Goal: Task Accomplishment & Management: Manage account settings

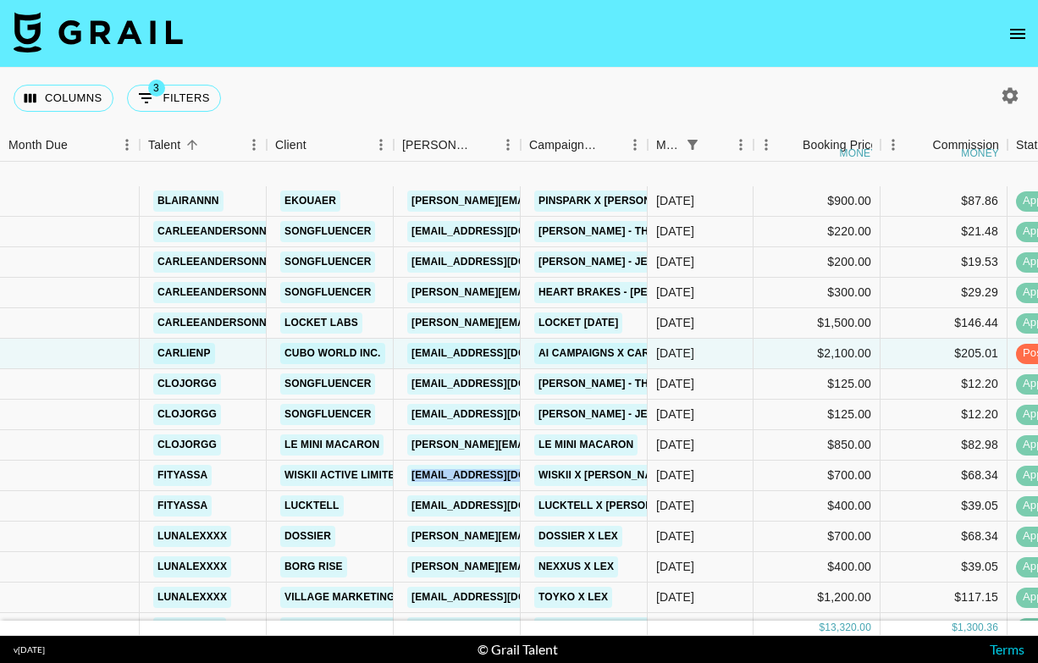
scroll to position [114, 0]
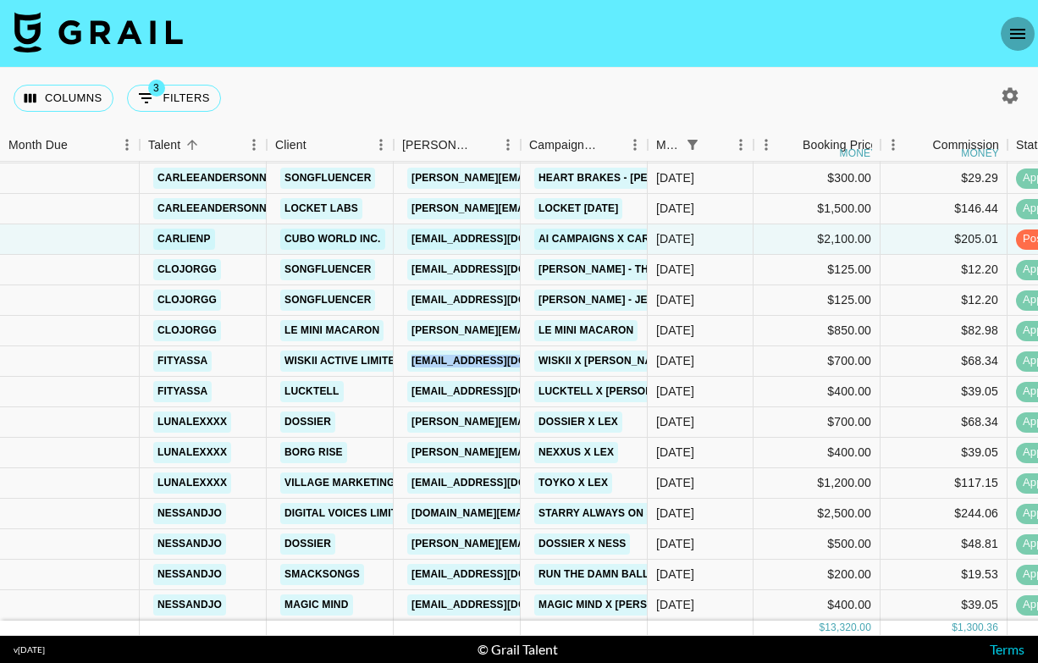
click at [1027, 21] on button "open drawer" at bounding box center [1018, 34] width 34 height 34
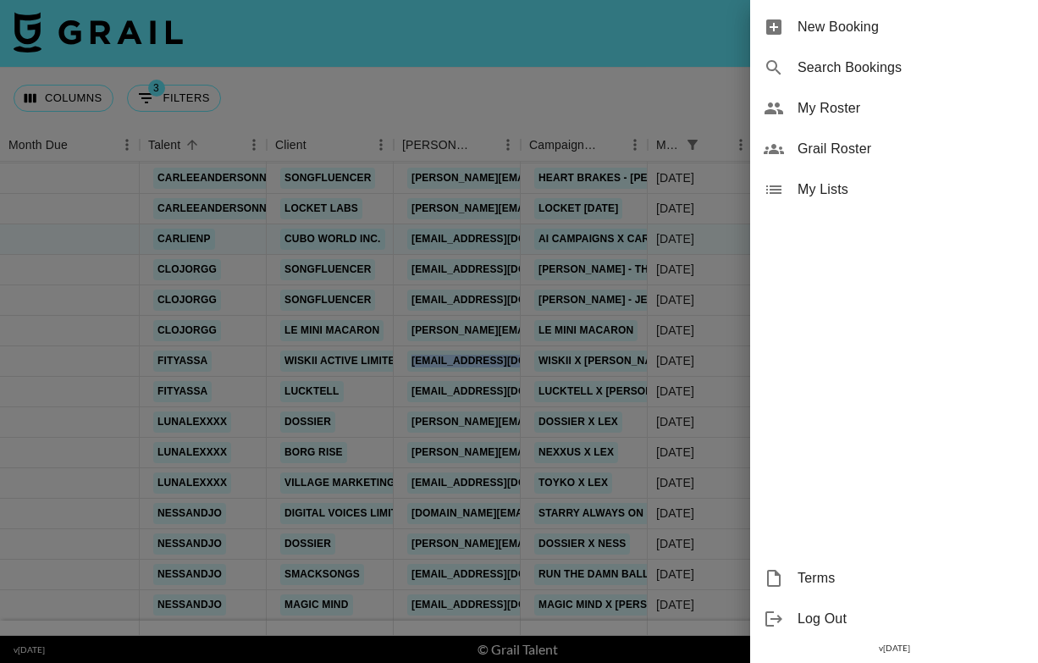
click at [903, 113] on span "My Roster" at bounding box center [911, 108] width 227 height 20
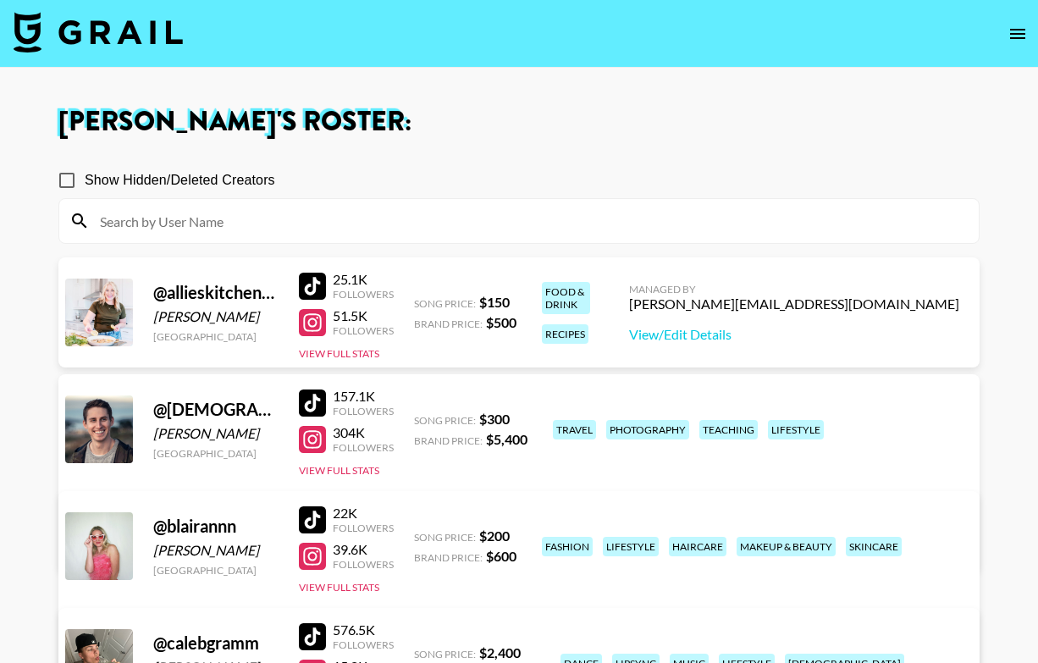
click at [362, 229] on input at bounding box center [529, 220] width 879 height 27
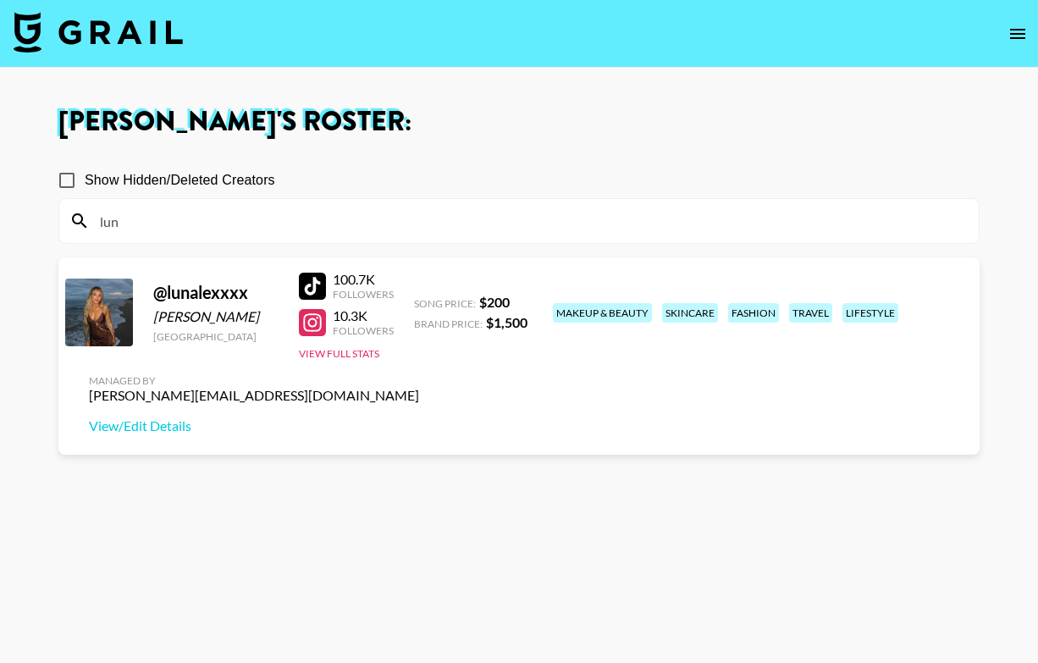
type input "lun"
click at [318, 291] on div at bounding box center [312, 286] width 27 height 27
click at [305, 327] on div at bounding box center [312, 322] width 27 height 27
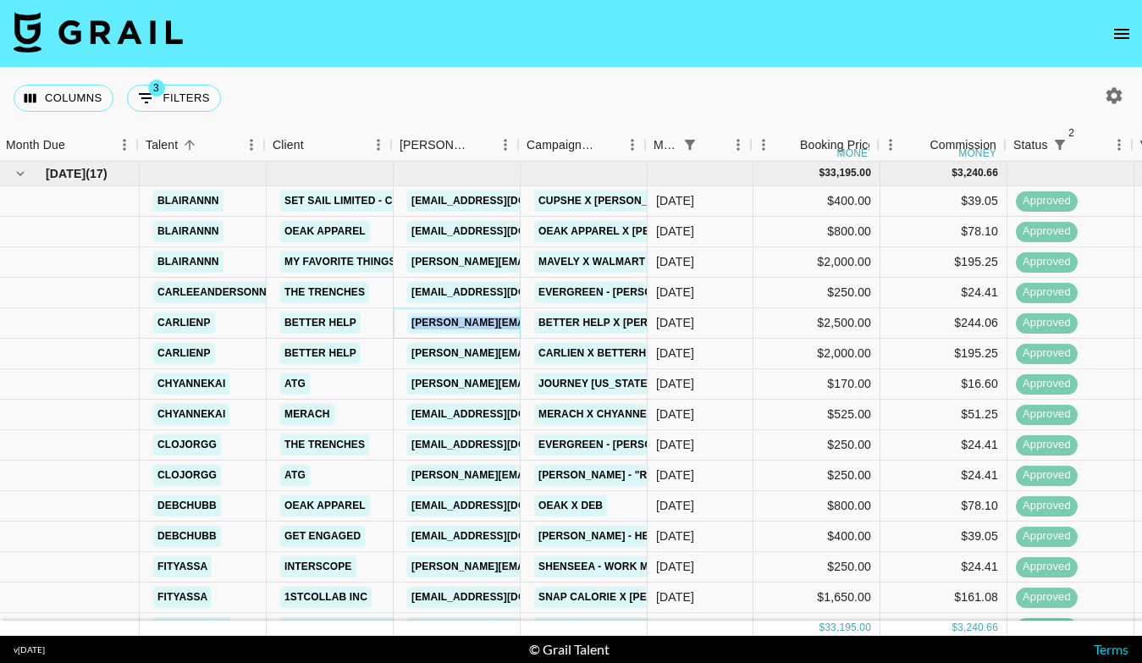
scroll to position [1, 3]
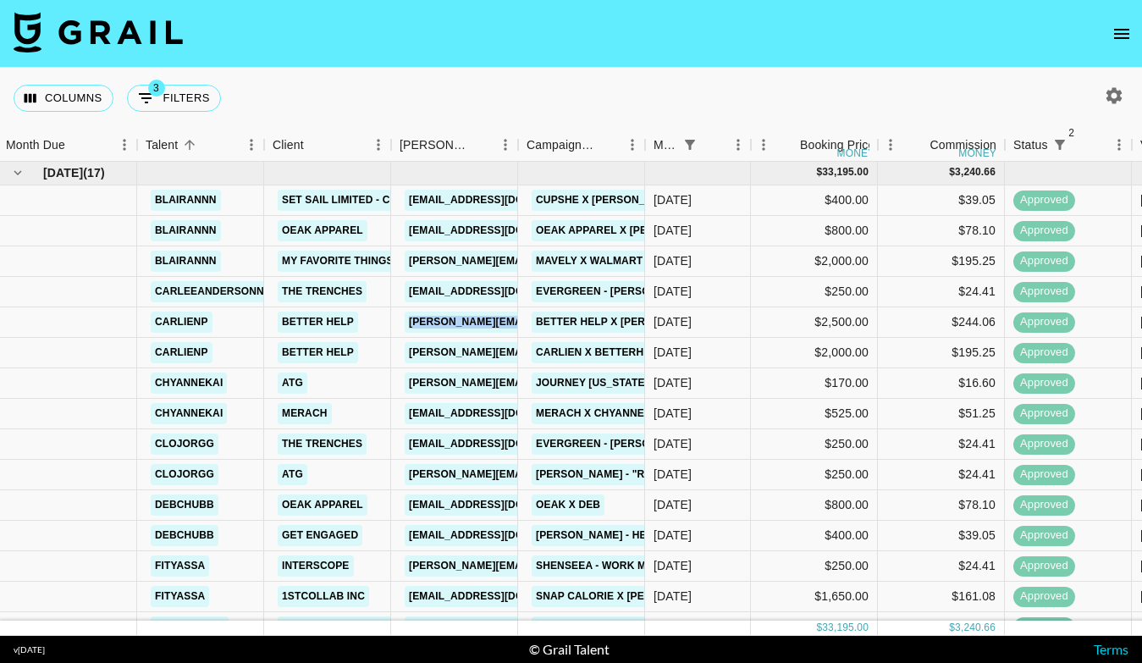
click at [1121, 36] on icon "open drawer" at bounding box center [1121, 34] width 15 height 10
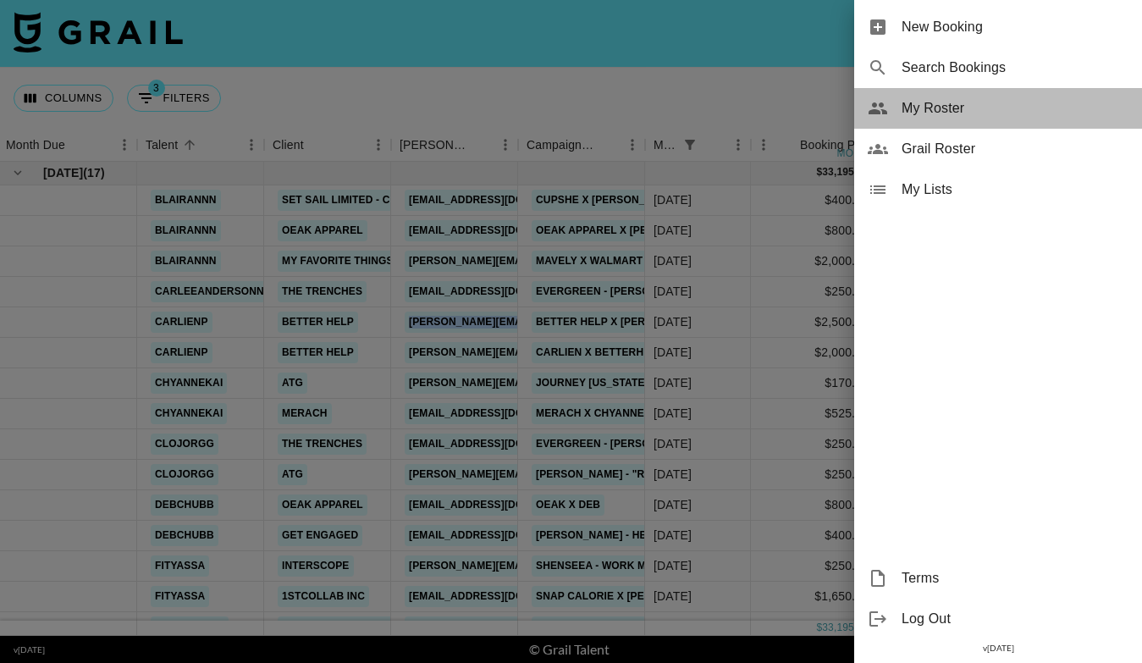
click at [998, 104] on span "My Roster" at bounding box center [1015, 108] width 227 height 20
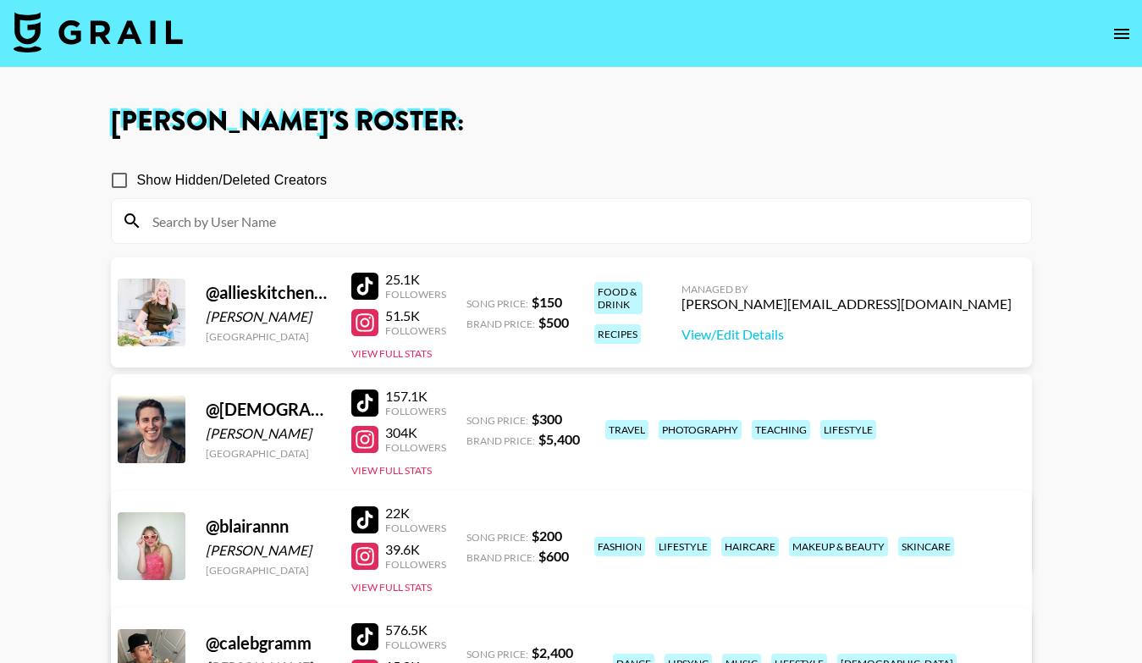
click at [478, 228] on input at bounding box center [581, 220] width 879 height 27
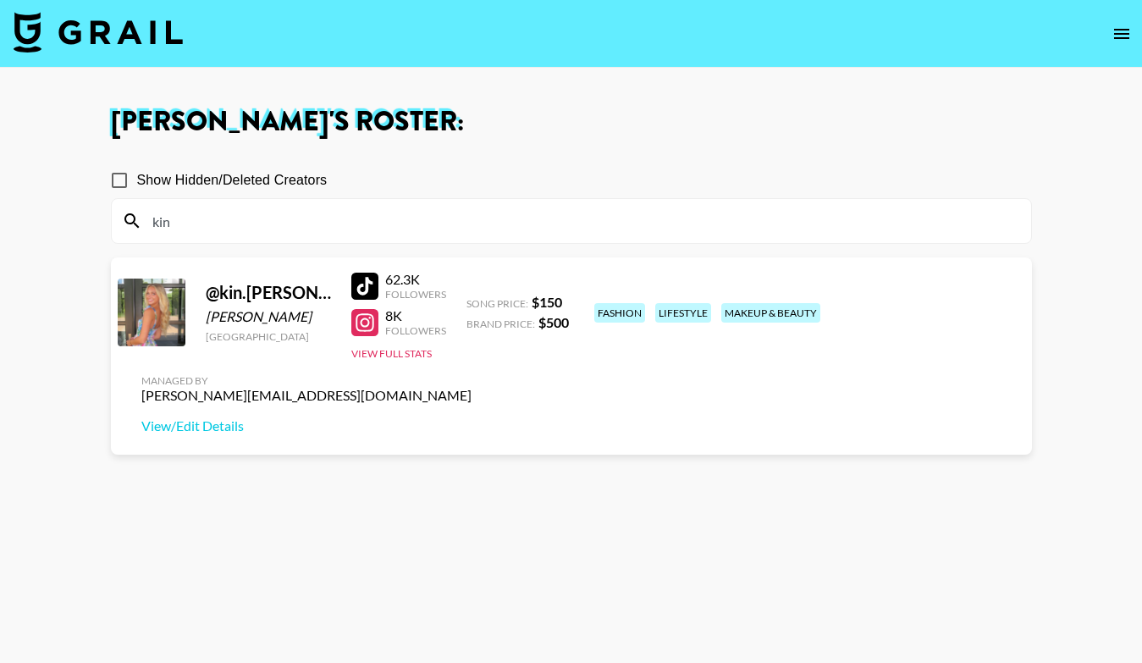
type input "kin"
click at [368, 321] on div at bounding box center [364, 322] width 27 height 27
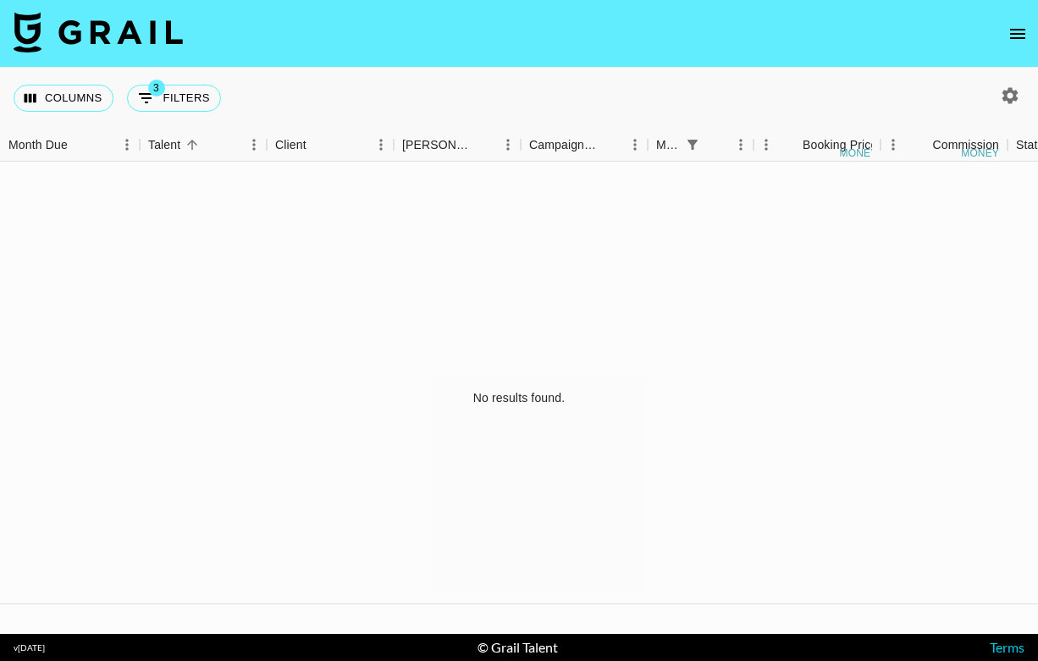
click at [1008, 30] on icon "open drawer" at bounding box center [1018, 34] width 20 height 20
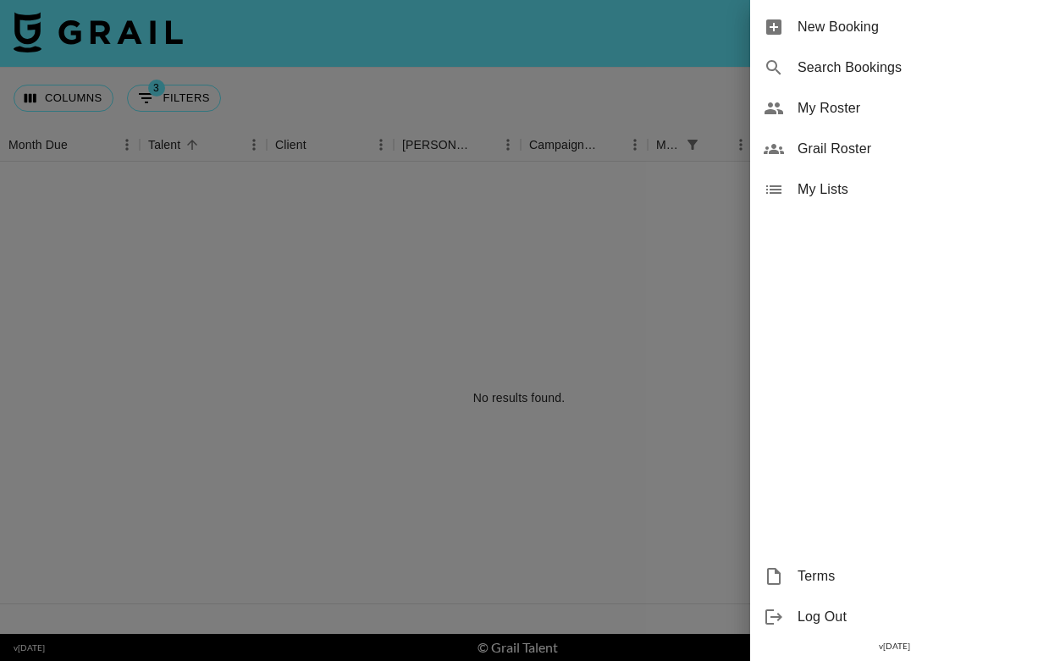
click at [933, 111] on span "My Roster" at bounding box center [911, 108] width 227 height 20
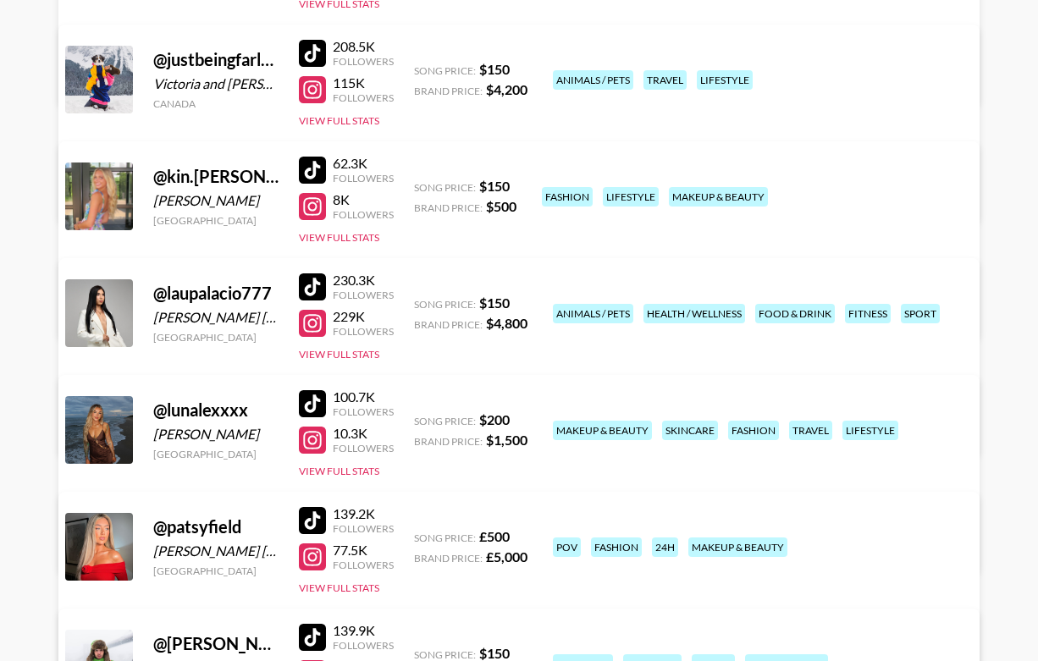
scroll to position [1518, 0]
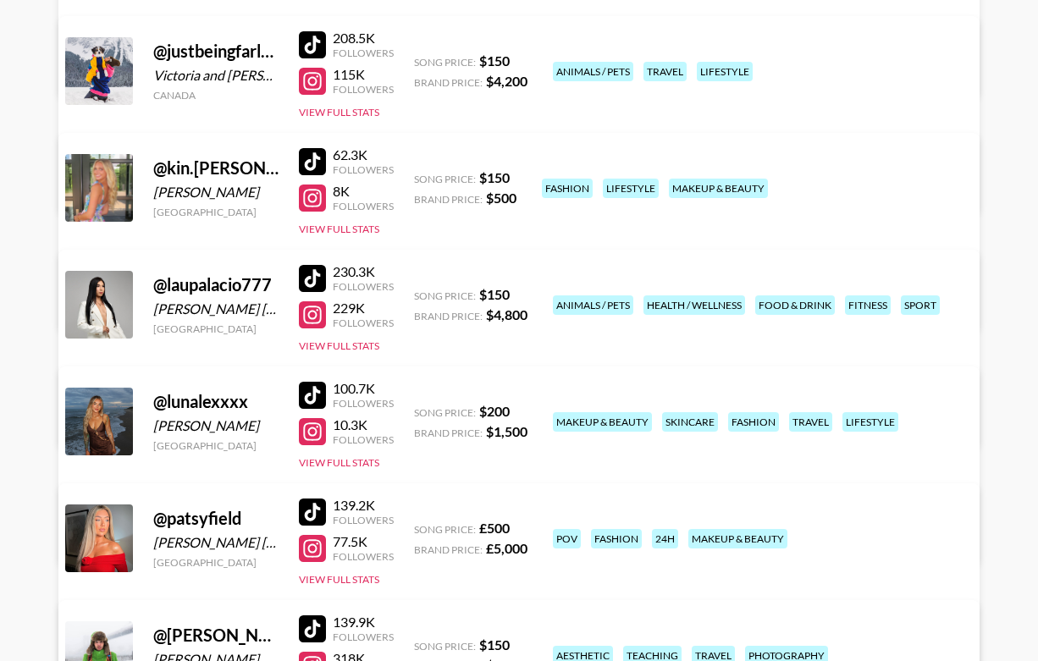
click at [419, 293] on link "View/Edit Details" at bounding box center [254, 301] width 330 height 17
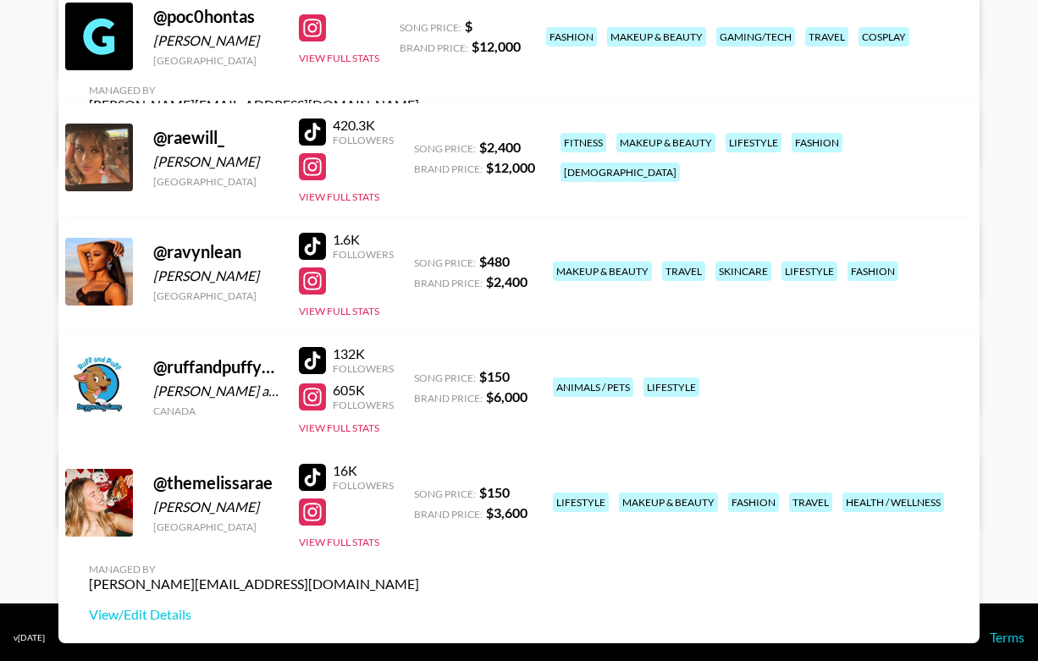
scroll to position [2249, 0]
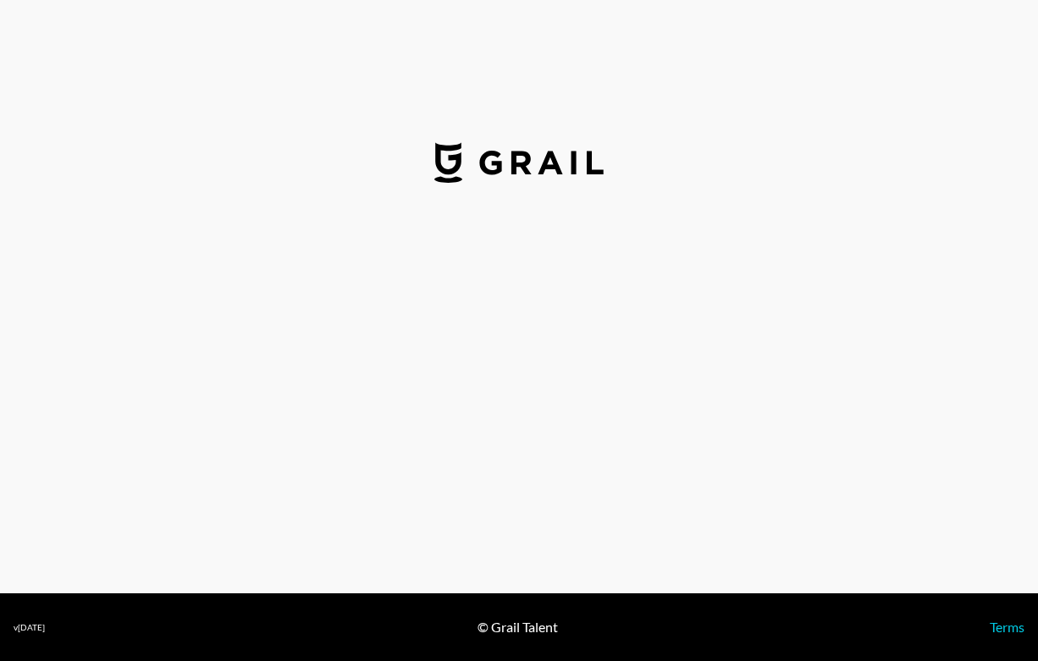
select select "USD"
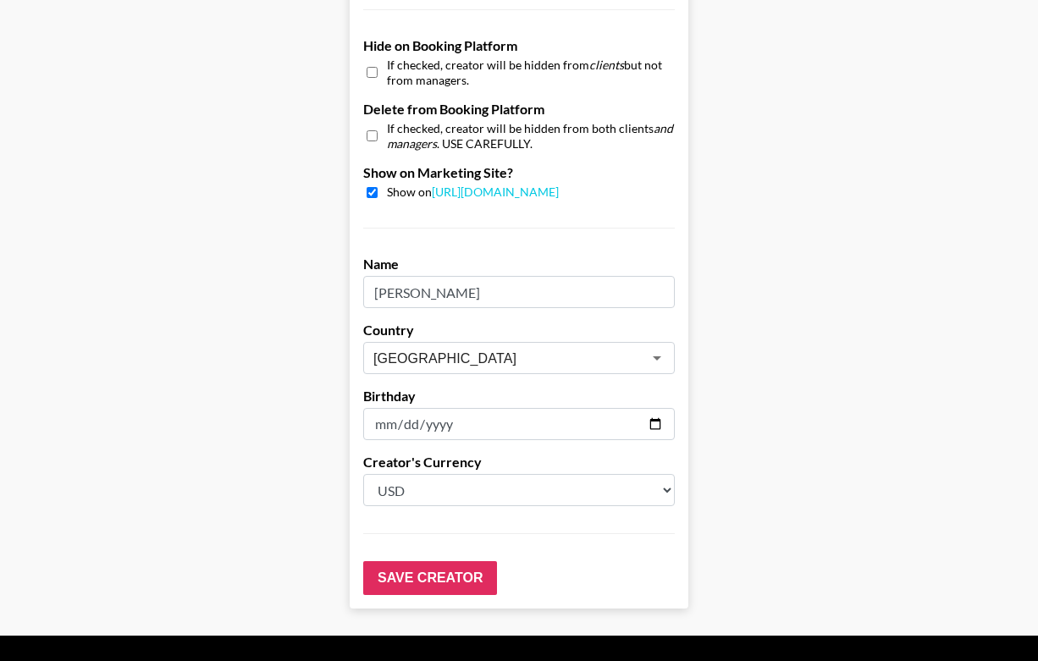
scroll to position [1636, 0]
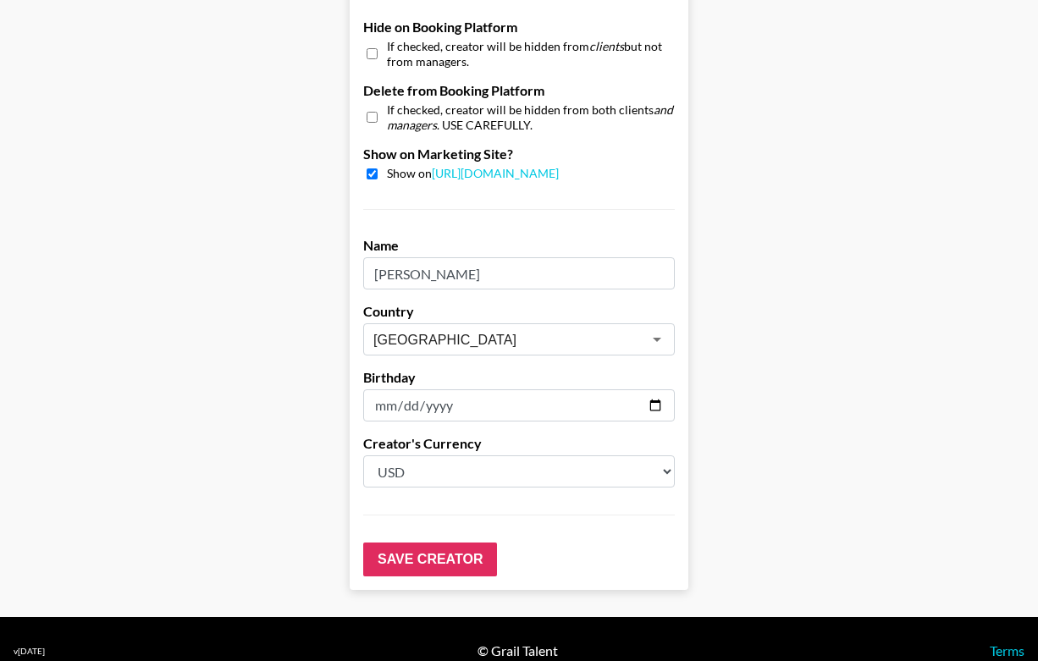
click at [371, 169] on input "checkbox" at bounding box center [372, 174] width 11 height 11
checkbox input "false"
click at [372, 41] on input "checkbox" at bounding box center [372, 53] width 11 height 25
checkbox input "true"
click at [423, 543] on input "Save Creator" at bounding box center [430, 560] width 134 height 34
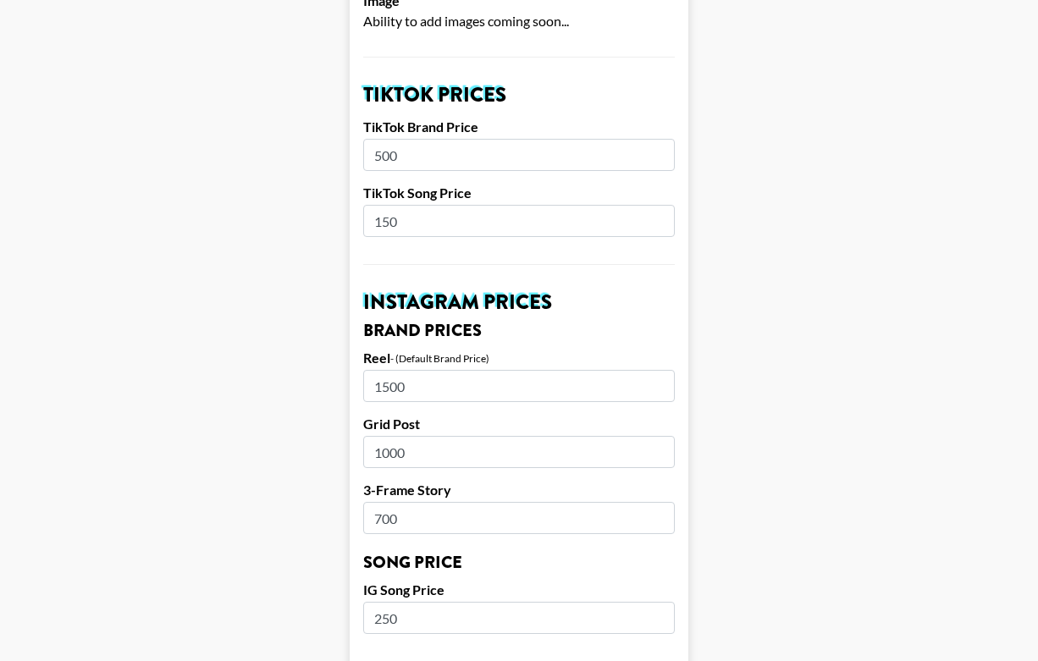
scroll to position [0, 0]
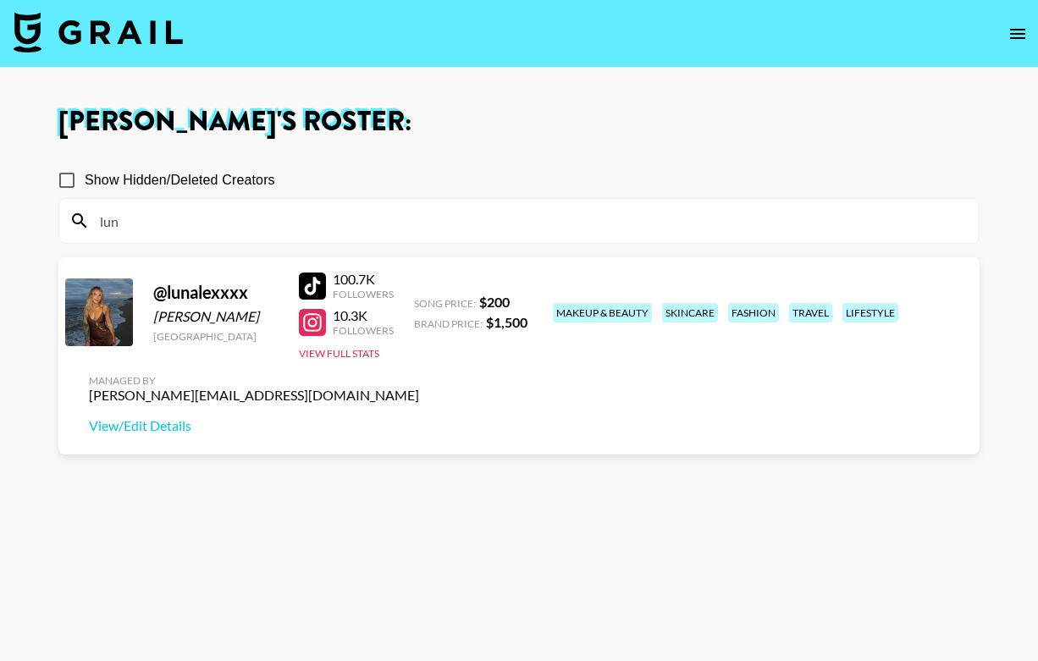
click at [1029, 26] on button "open drawer" at bounding box center [1018, 34] width 34 height 34
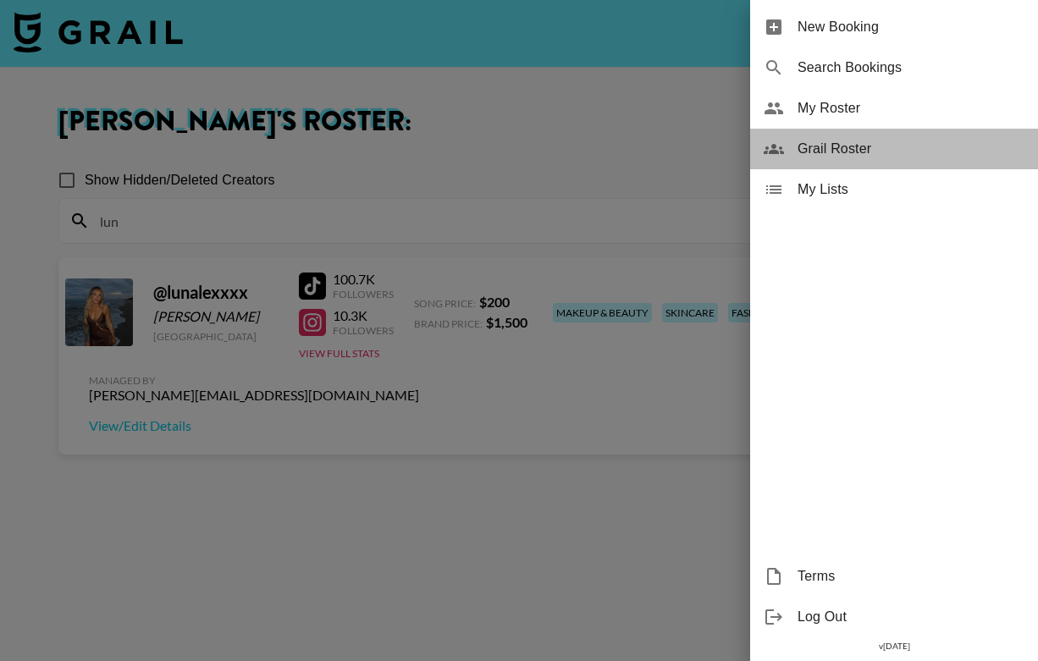
click at [905, 154] on span "Grail Roster" at bounding box center [911, 149] width 227 height 20
